Goal: Information Seeking & Learning: Learn about a topic

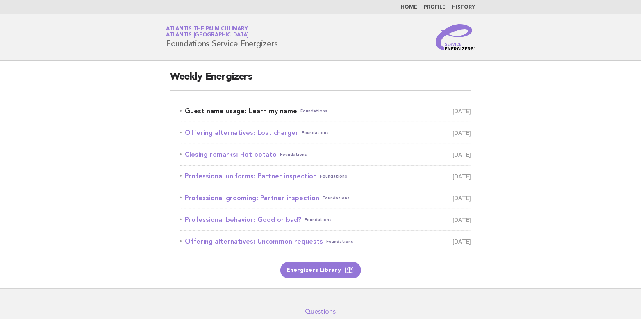
click at [236, 111] on link "Guest name usage: Learn my name Foundations September 28" at bounding box center [325, 110] width 291 height 11
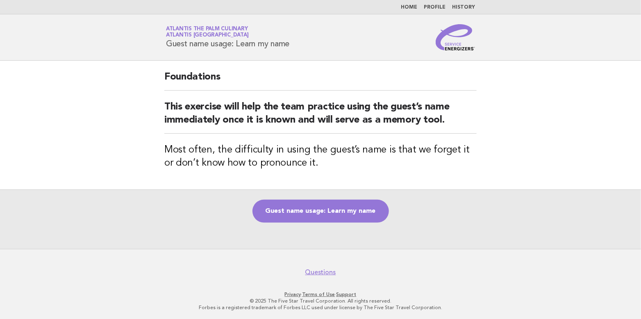
drag, startPoint x: 166, startPoint y: 41, endPoint x: 303, endPoint y: 54, distance: 137.8
click at [303, 54] on header "Service Energizers Atlantis The Palm Culinary Atlantis Dubai Guest name usage: …" at bounding box center [320, 37] width 641 height 46
copy h1 "Guest name usage: Learn my name"
click at [326, 213] on link "Guest name usage: Learn my name" at bounding box center [320, 211] width 136 height 23
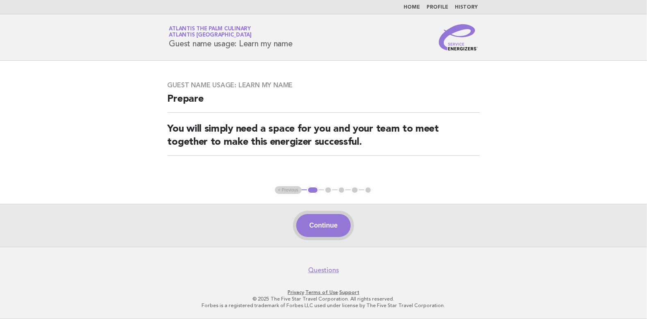
click at [329, 222] on button "Continue" at bounding box center [323, 225] width 54 height 23
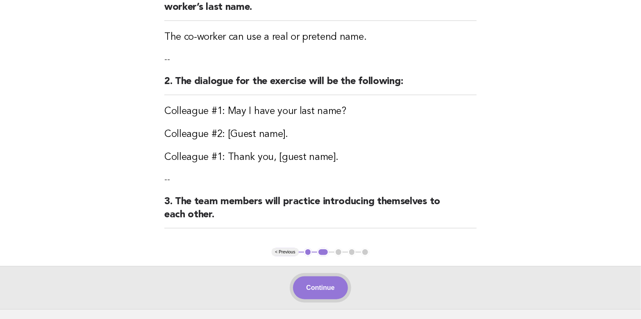
scroll to position [123, 0]
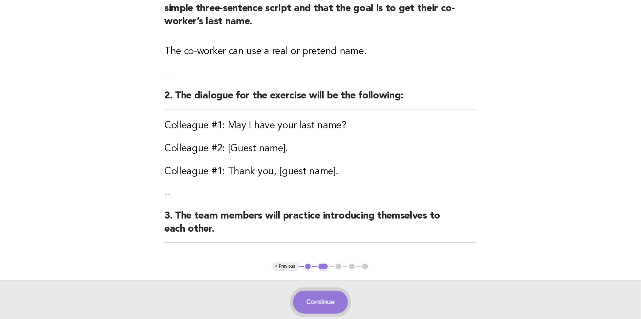
click at [317, 302] on button "Continue" at bounding box center [320, 301] width 54 height 23
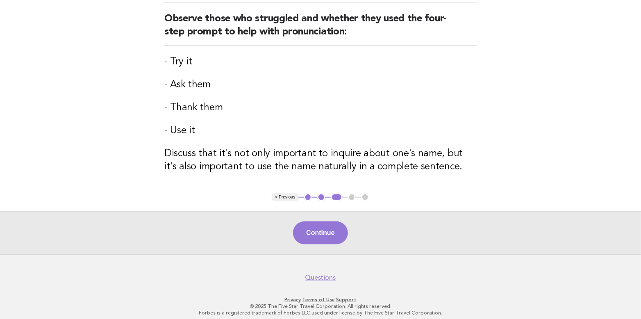
scroll to position [106, 0]
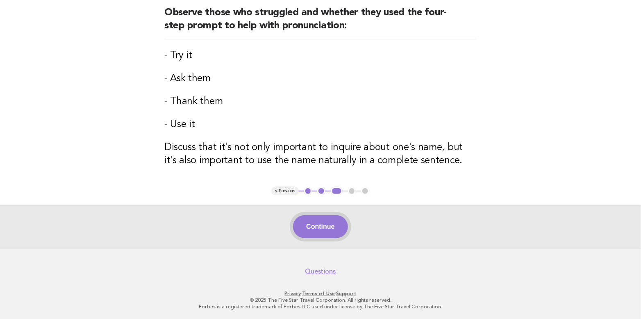
click at [322, 224] on button "Continue" at bounding box center [320, 226] width 54 height 23
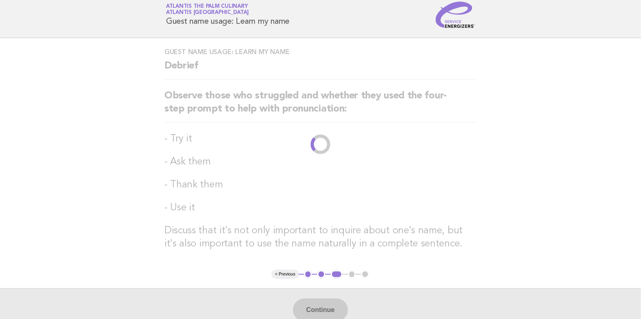
scroll to position [0, 0]
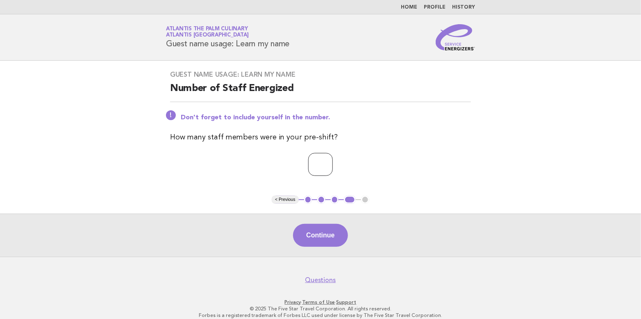
click at [333, 162] on input "*" at bounding box center [320, 164] width 25 height 23
type input "*"
click at [333, 162] on input "*" at bounding box center [320, 164] width 25 height 23
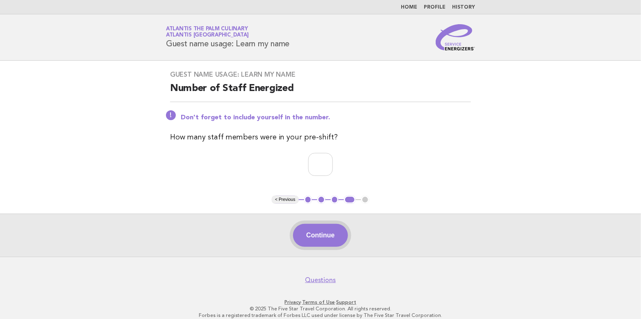
click at [323, 232] on button "Continue" at bounding box center [320, 235] width 54 height 23
